Goal: Navigation & Orientation: Find specific page/section

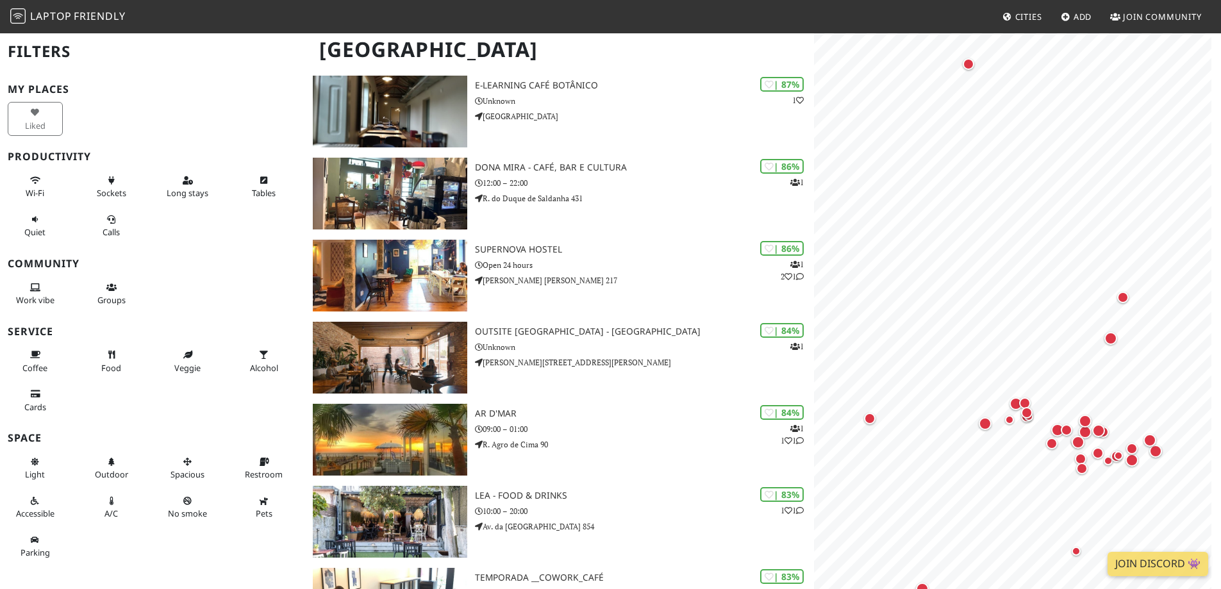
scroll to position [368, 0]
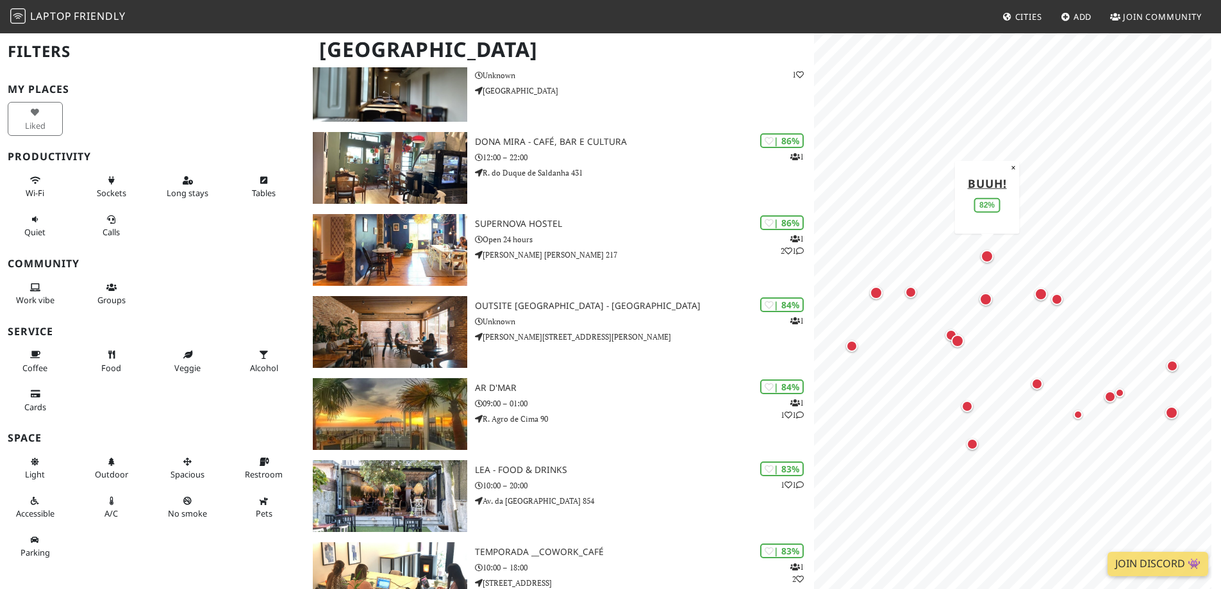
click at [984, 254] on div "Map marker" at bounding box center [986, 256] width 13 height 13
click at [985, 297] on div "Map marker" at bounding box center [985, 299] width 13 height 13
click at [873, 292] on div "Map marker" at bounding box center [876, 292] width 13 height 13
click at [907, 290] on div "Map marker" at bounding box center [911, 292] width 12 height 12
click at [948, 330] on div "Map marker" at bounding box center [951, 335] width 12 height 12
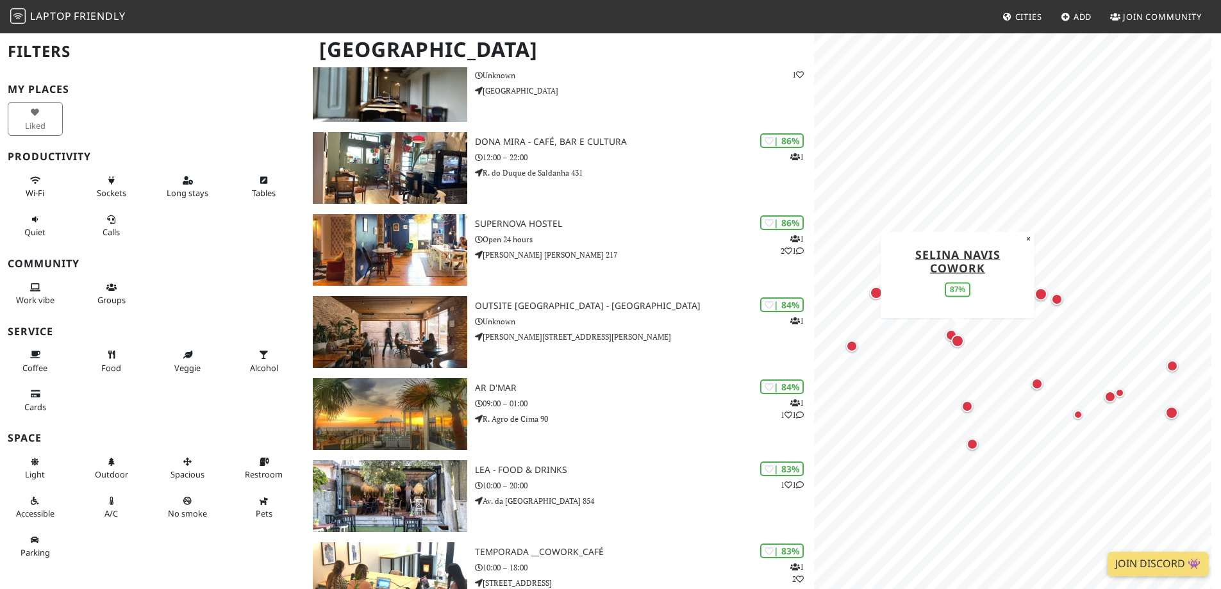
click at [954, 340] on div "Map marker" at bounding box center [957, 340] width 13 height 13
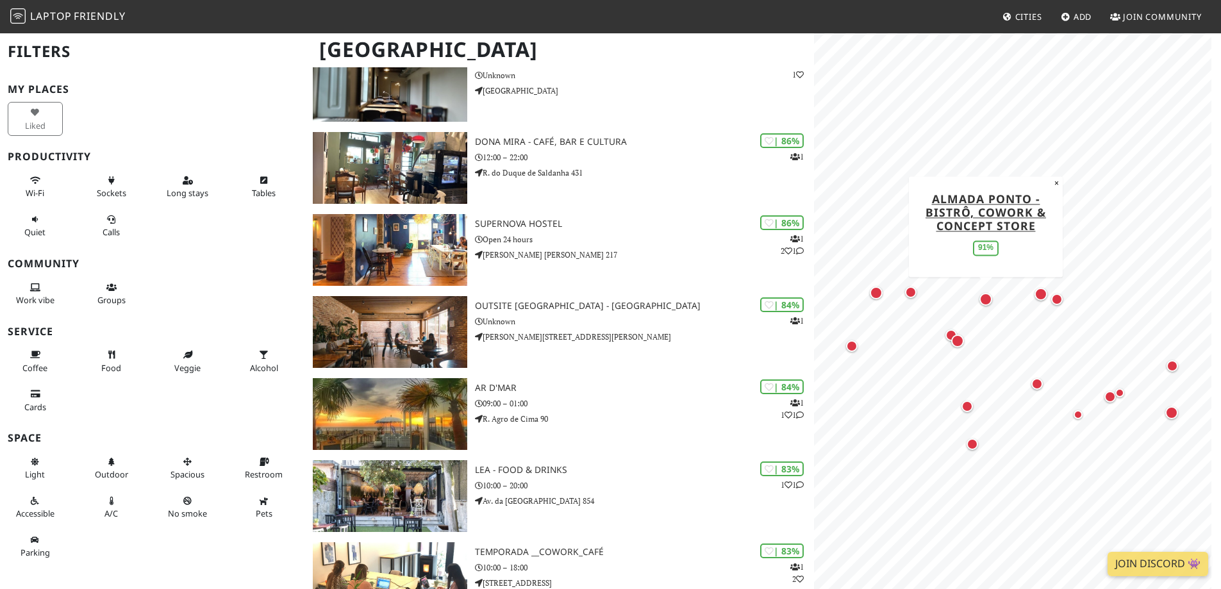
click at [985, 301] on div "Map marker" at bounding box center [985, 299] width 13 height 13
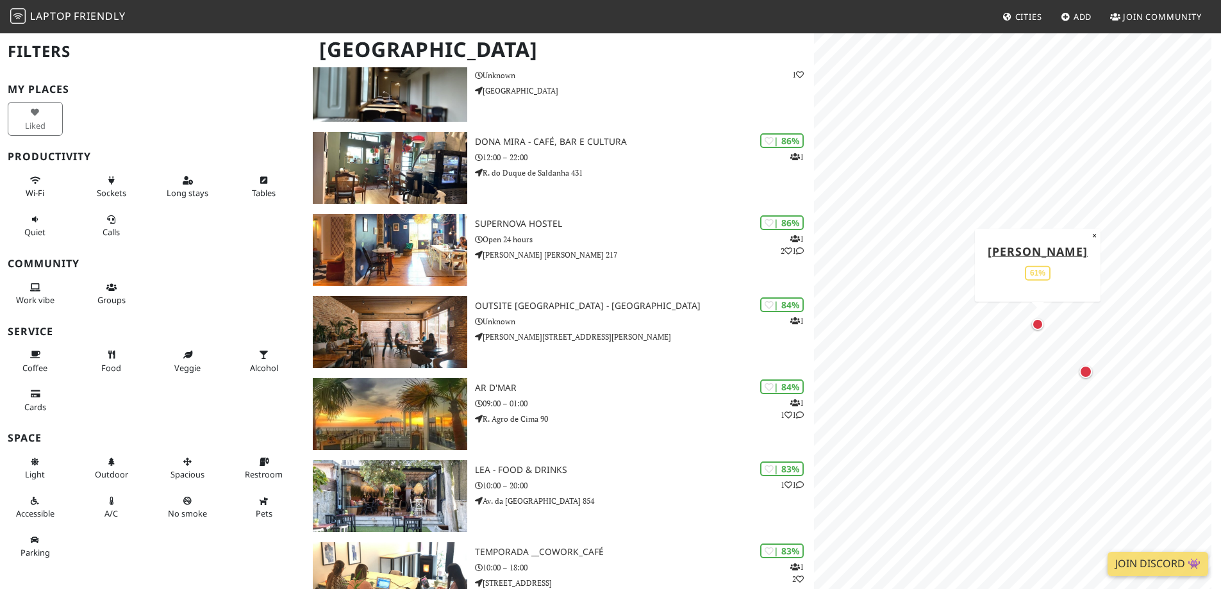
click at [1035, 322] on div "Map marker" at bounding box center [1038, 324] width 12 height 12
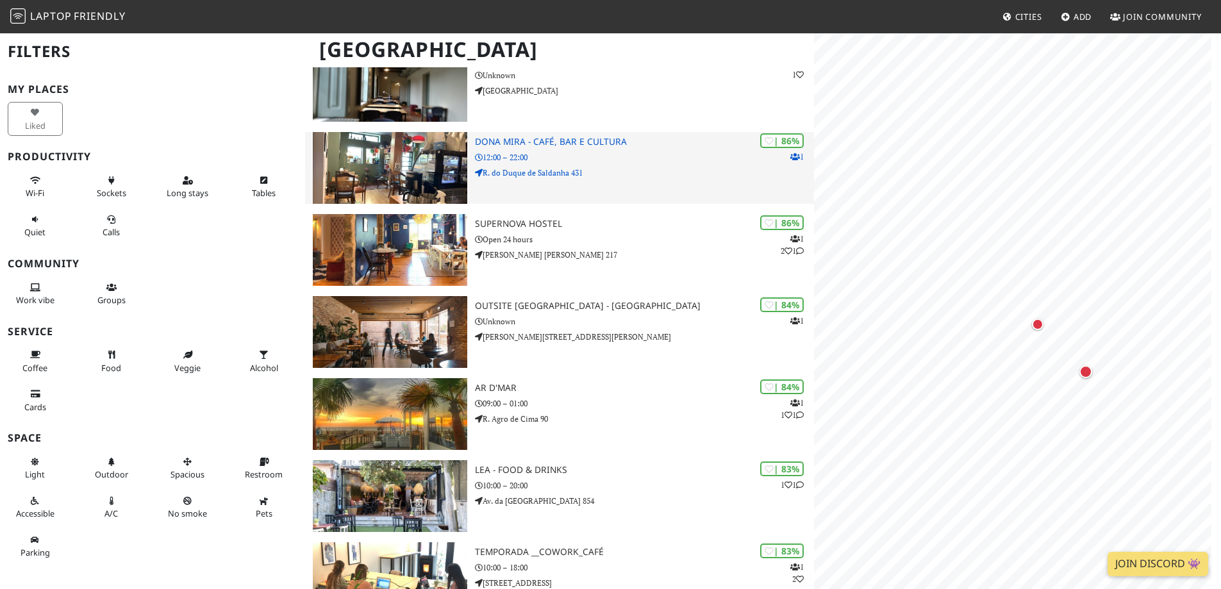
scroll to position [0, 0]
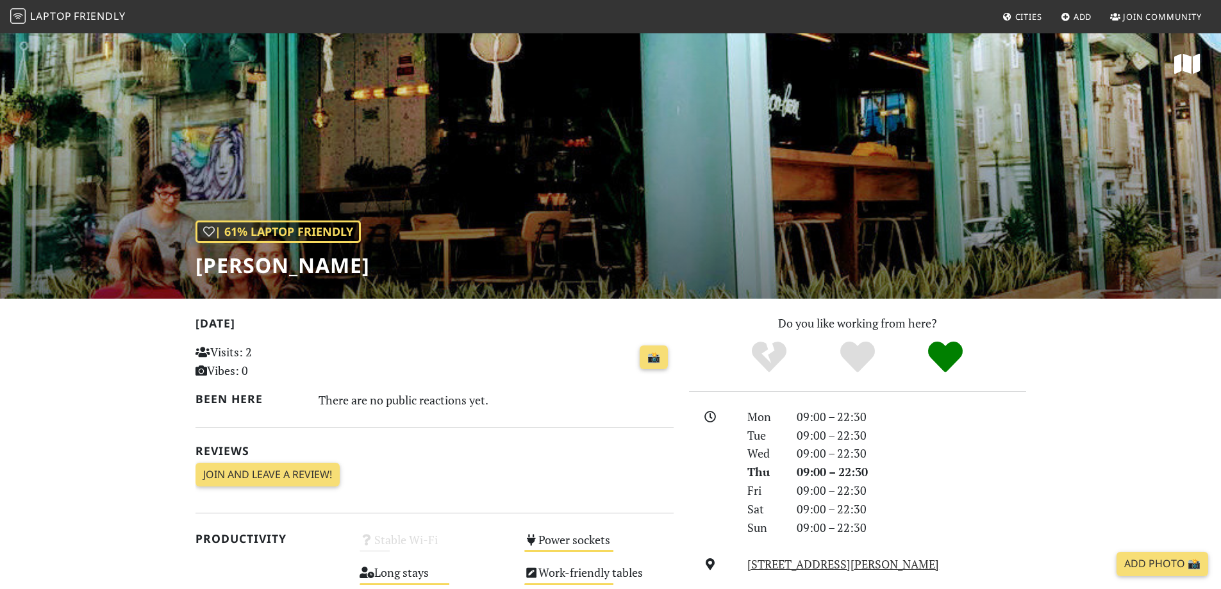
drag, startPoint x: 968, startPoint y: 200, endPoint x: 556, endPoint y: 199, distance: 411.4
click at [556, 199] on div "| 61% Laptop Friendly [PERSON_NAME]" at bounding box center [610, 165] width 1221 height 267
